Goal: Information Seeking & Learning: Find specific page/section

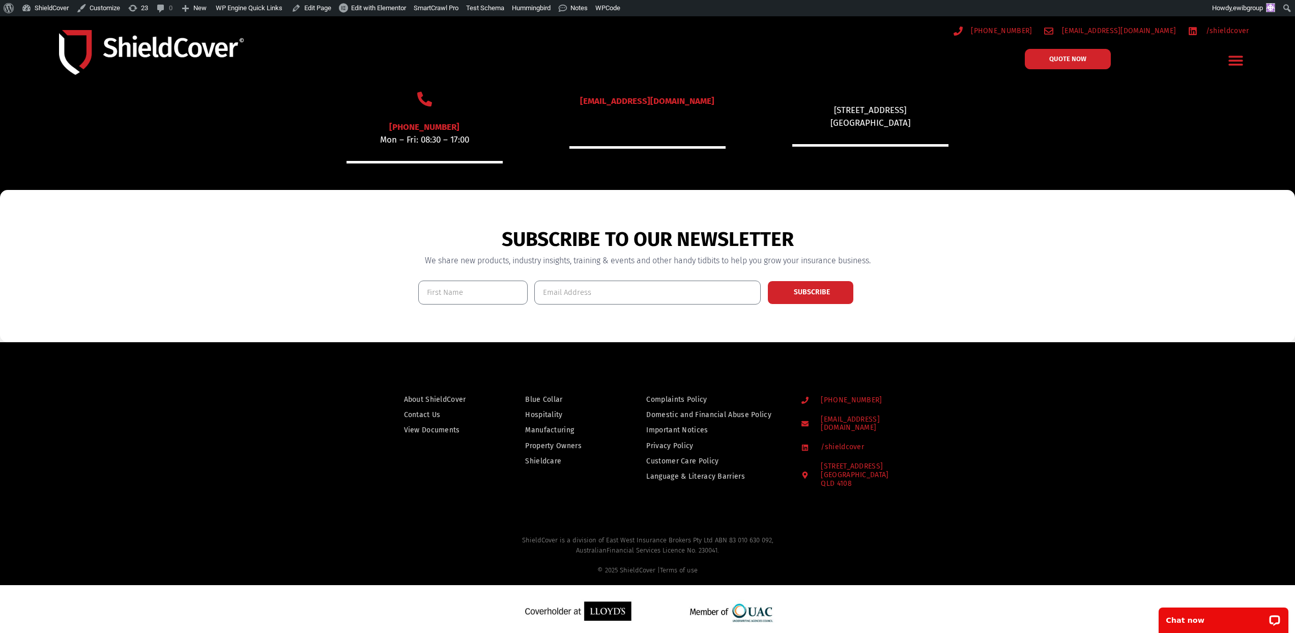
scroll to position [733, 0]
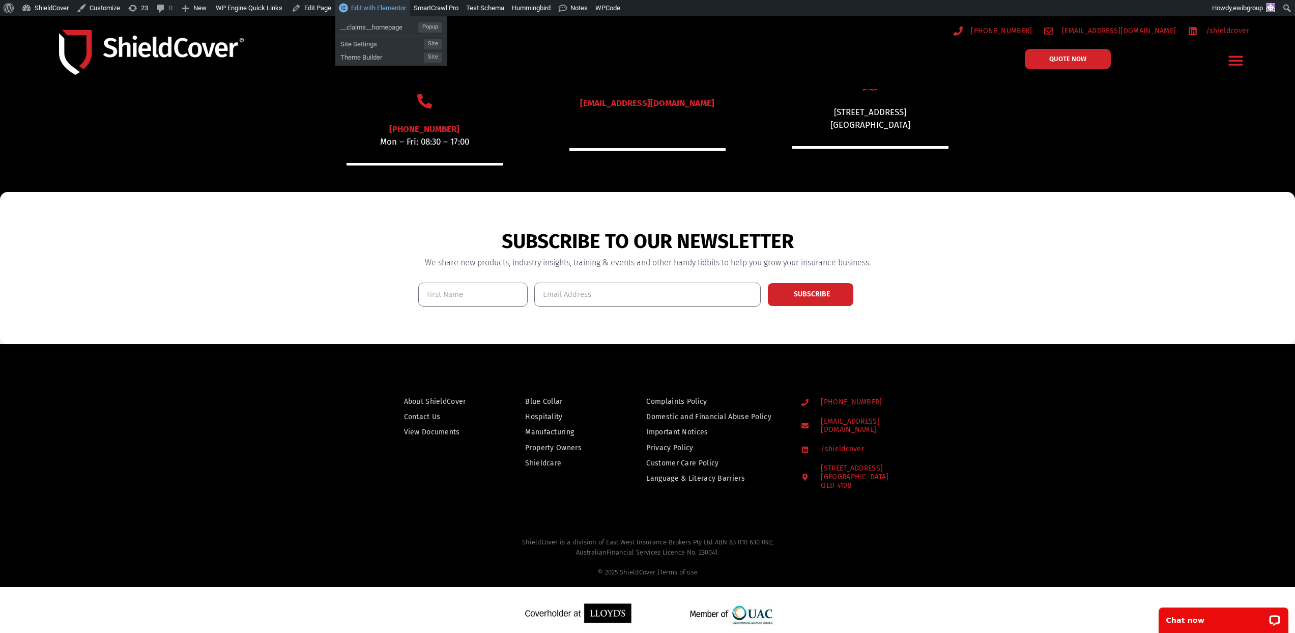
click at [406, 10] on span "Edit with Elementor" at bounding box center [378, 8] width 55 height 8
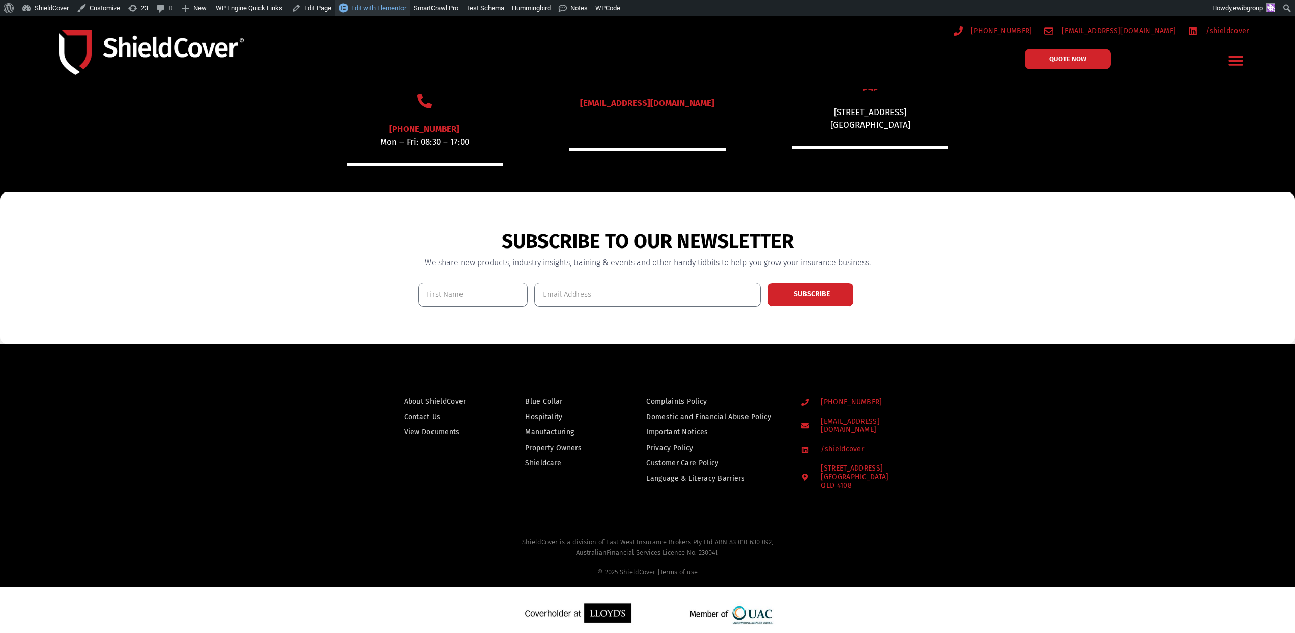
scroll to position [0, 0]
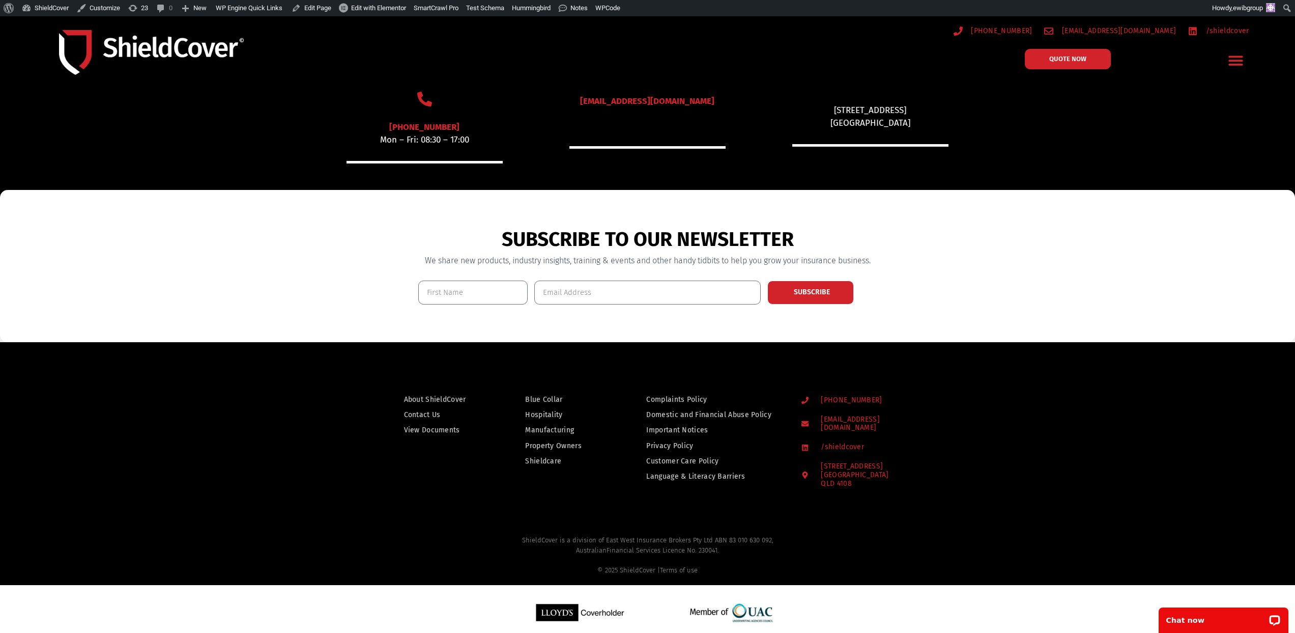
click at [432, 398] on span "About ShieldCover" at bounding box center [435, 399] width 62 height 13
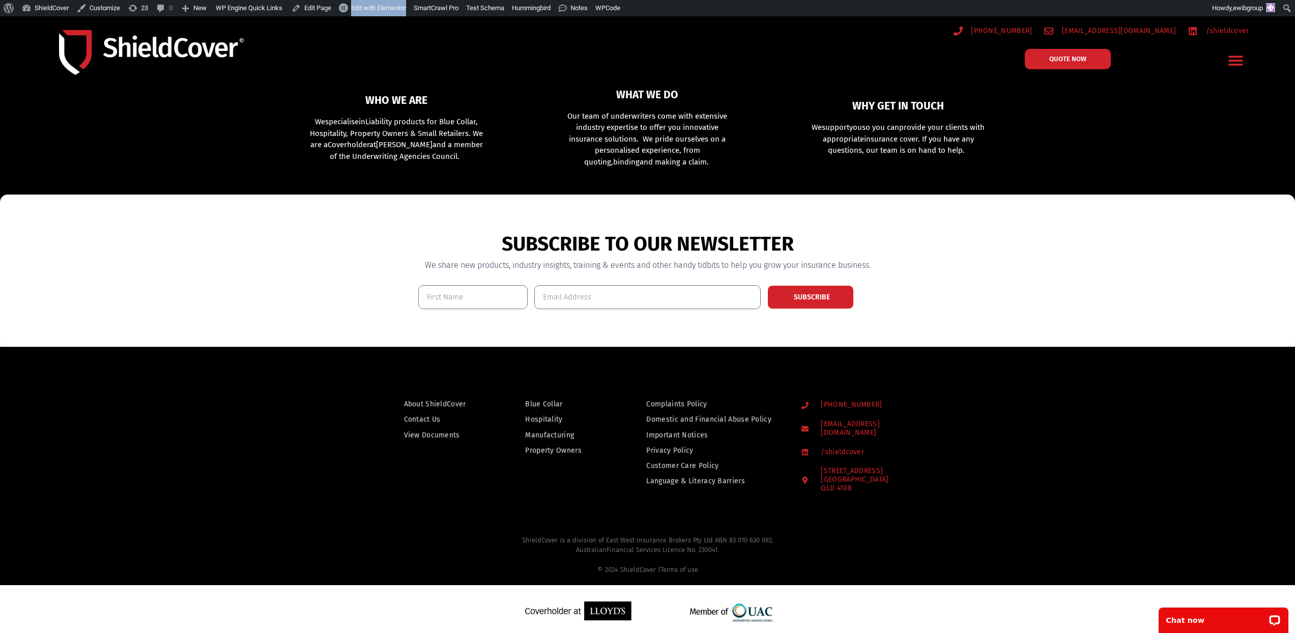
click at [431, 420] on span "Contact Us" at bounding box center [422, 419] width 37 height 13
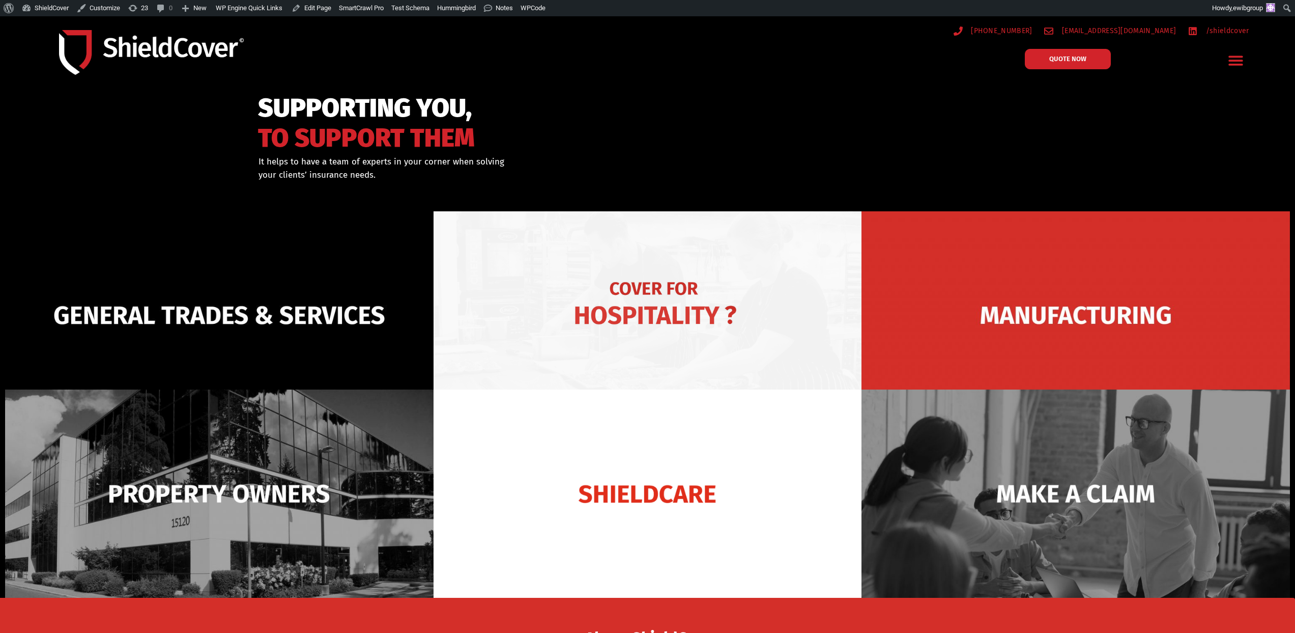
click at [637, 285] on img at bounding box center [648, 315] width 428 height 208
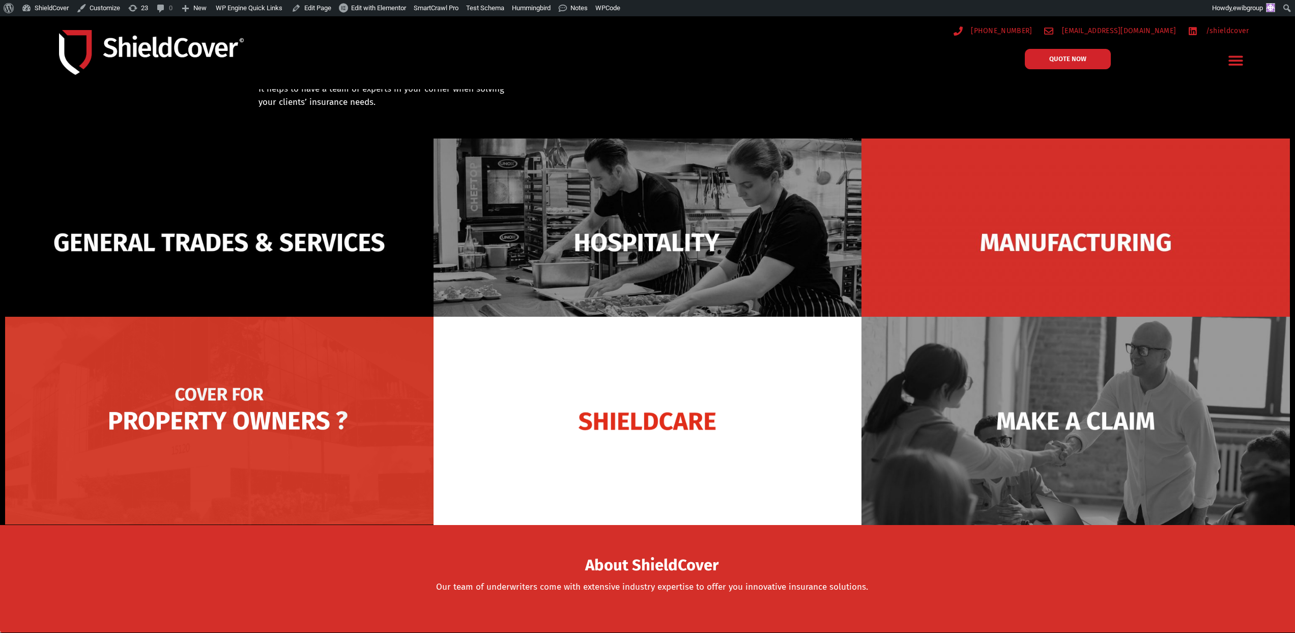
click at [360, 384] on img at bounding box center [219, 421] width 428 height 208
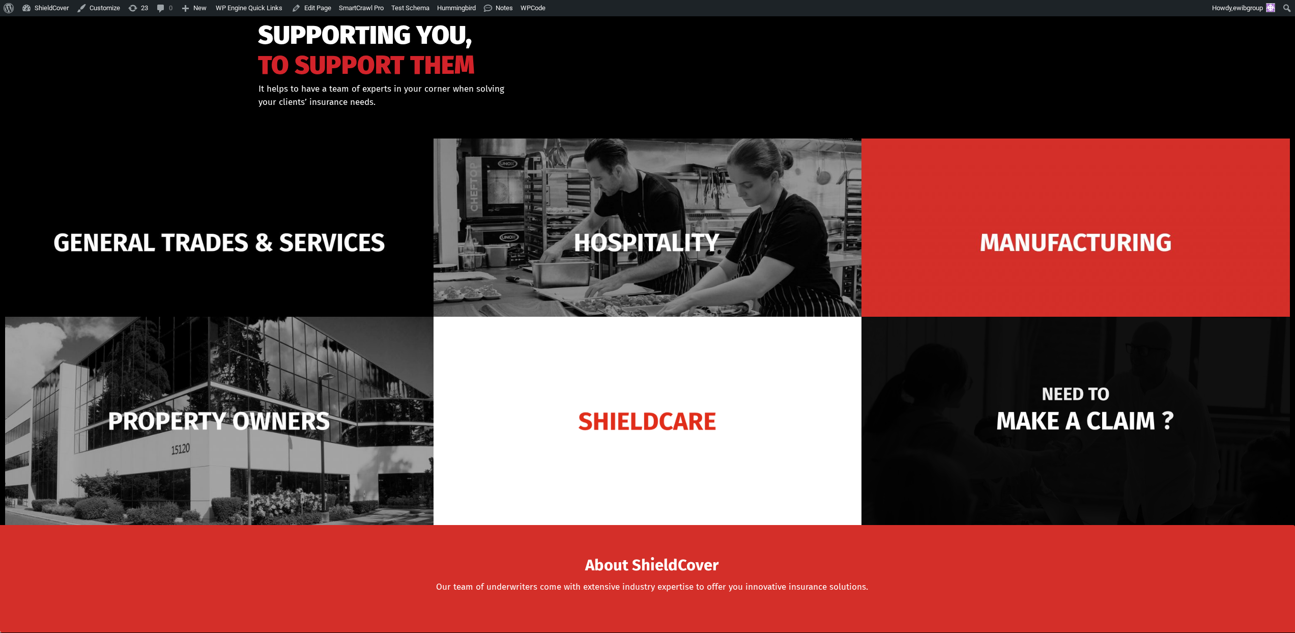
click at [1005, 387] on img at bounding box center [1076, 421] width 428 height 208
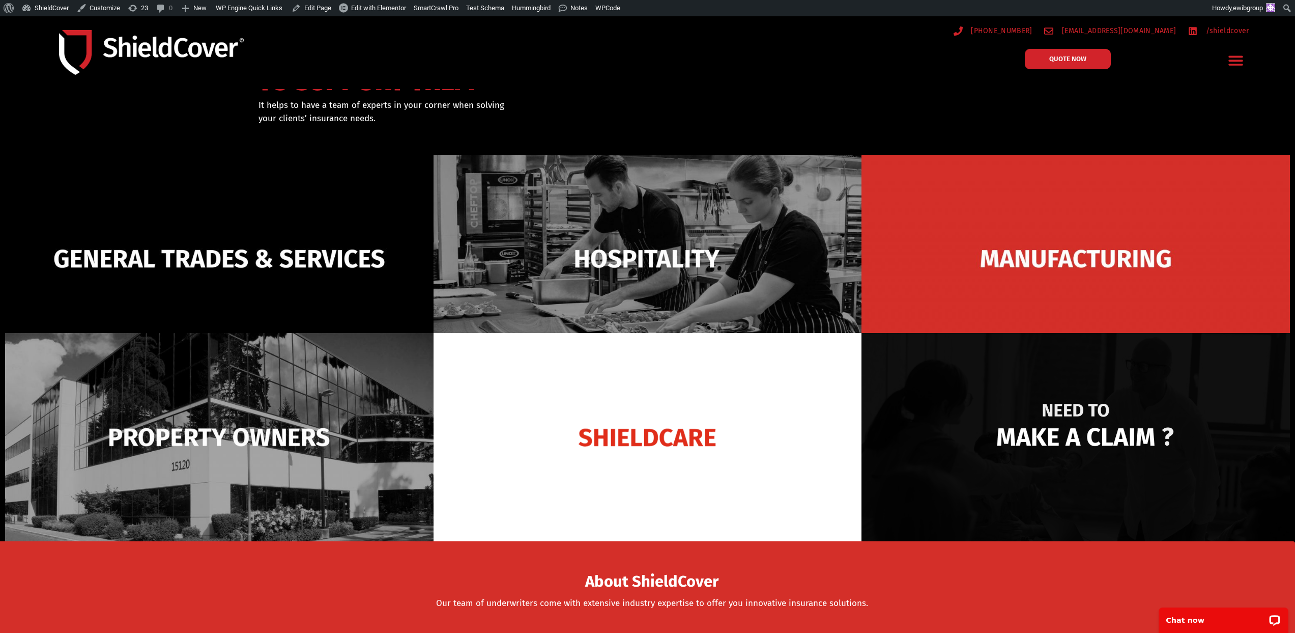
click at [1043, 437] on img at bounding box center [1076, 437] width 428 height 208
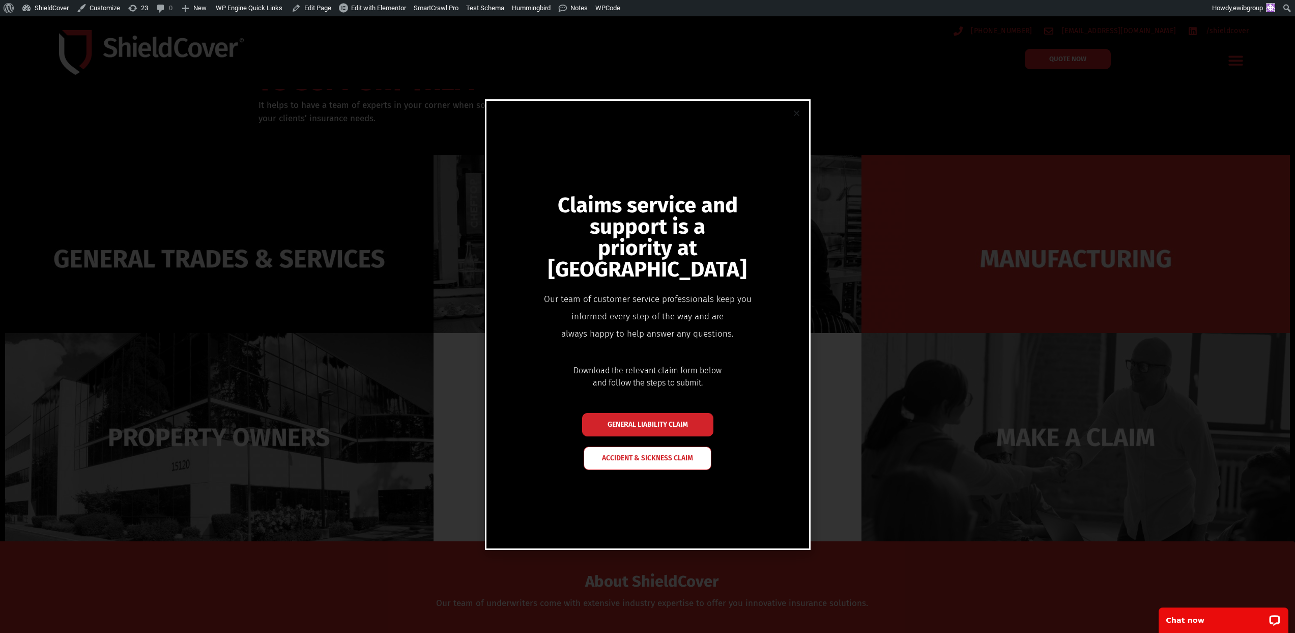
click at [923, 233] on div "Claims service and support is a priority at ShieldCover Our team of customer se…" at bounding box center [647, 324] width 1295 height 616
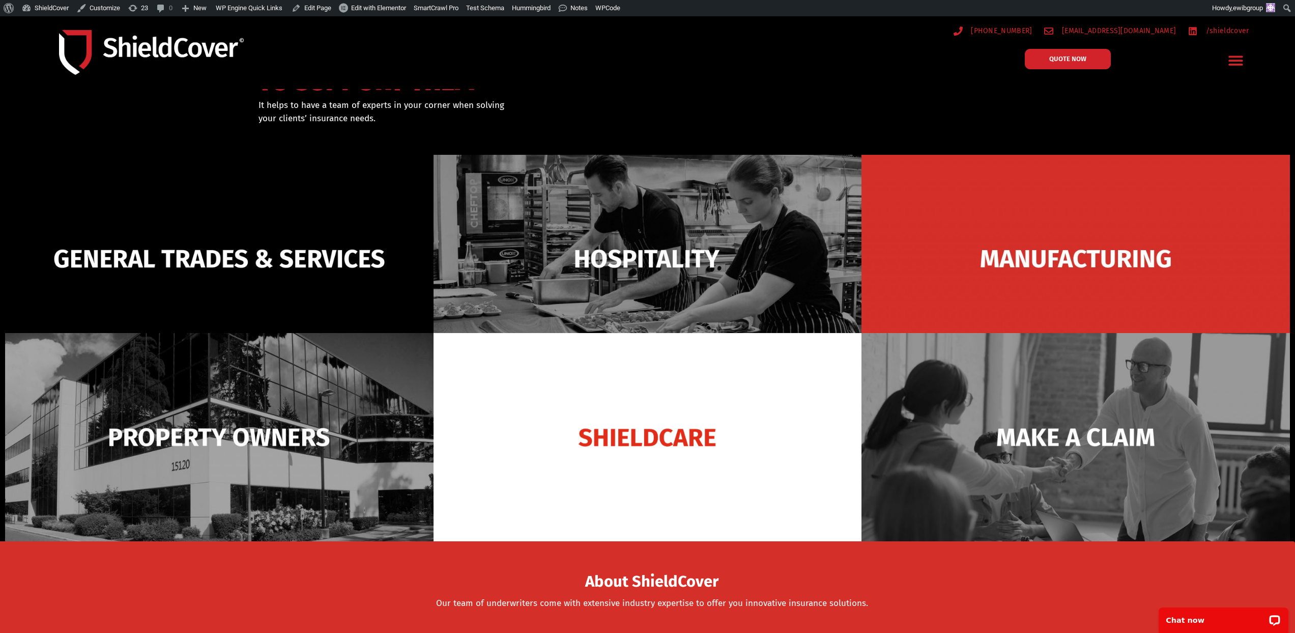
click at [1236, 65] on icon "Menu Toggle" at bounding box center [1236, 60] width 16 height 16
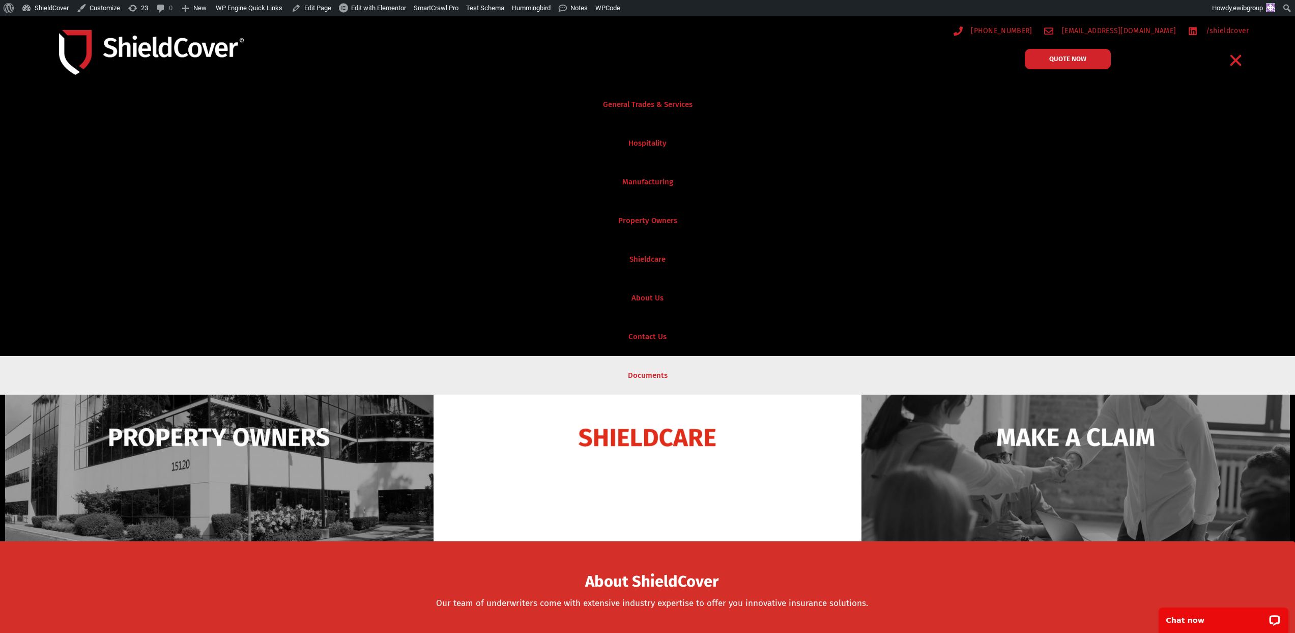
click at [653, 371] on link "Documents" at bounding box center [647, 375] width 1295 height 39
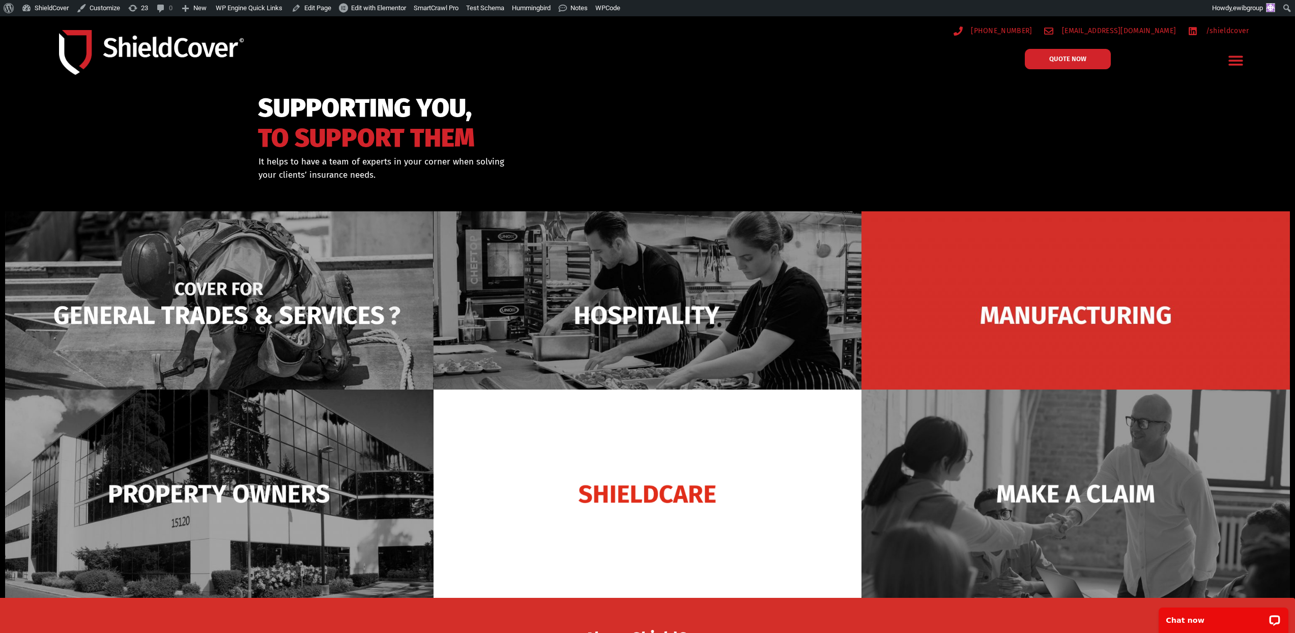
click at [284, 309] on img at bounding box center [219, 315] width 428 height 208
